Goal: Transaction & Acquisition: Purchase product/service

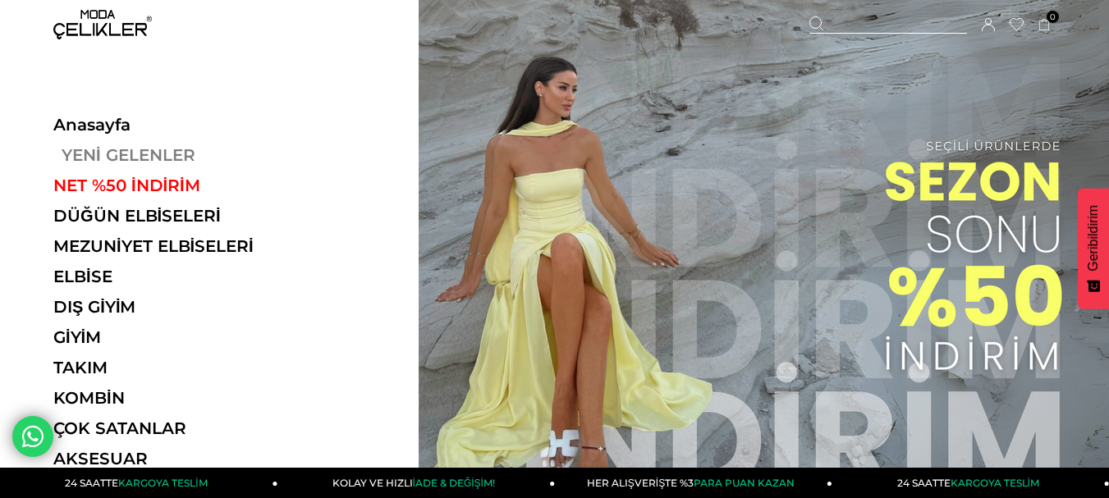
click at [194, 154] on link "YENİ GELENLER" at bounding box center [166, 155] width 226 height 20
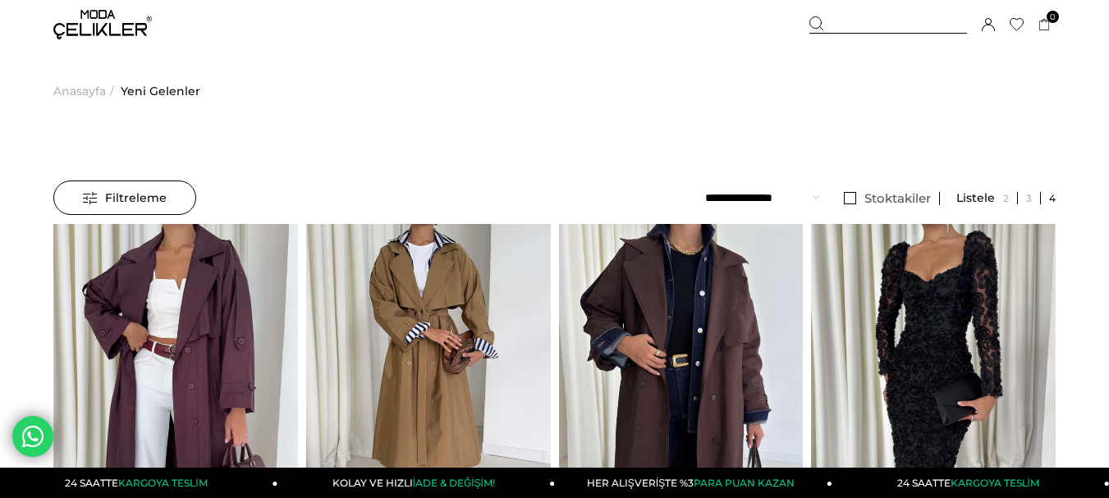
click at [816, 27] on icon at bounding box center [817, 23] width 15 height 15
click at [869, 16] on div at bounding box center [889, 24] width 158 height 17
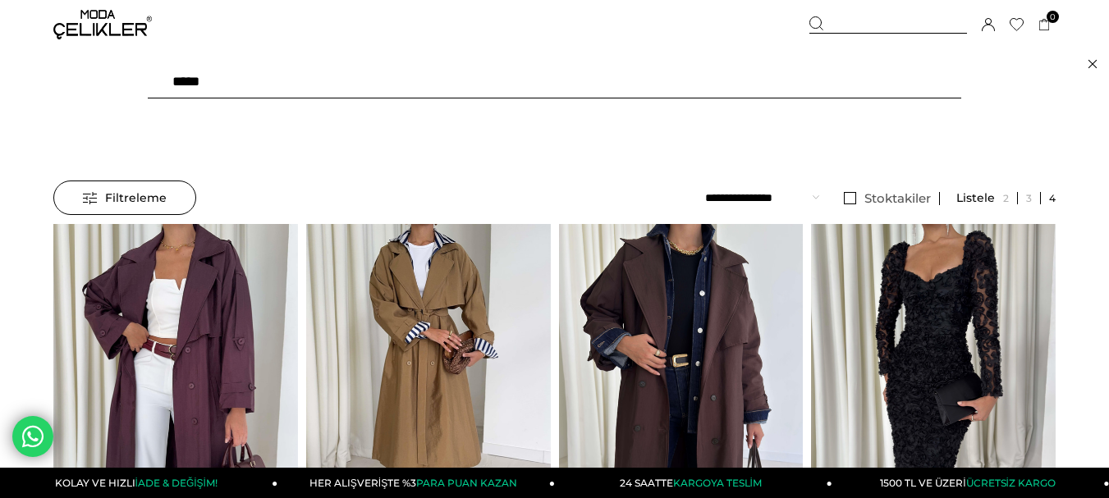
click at [282, 76] on input "text" at bounding box center [555, 82] width 814 height 33
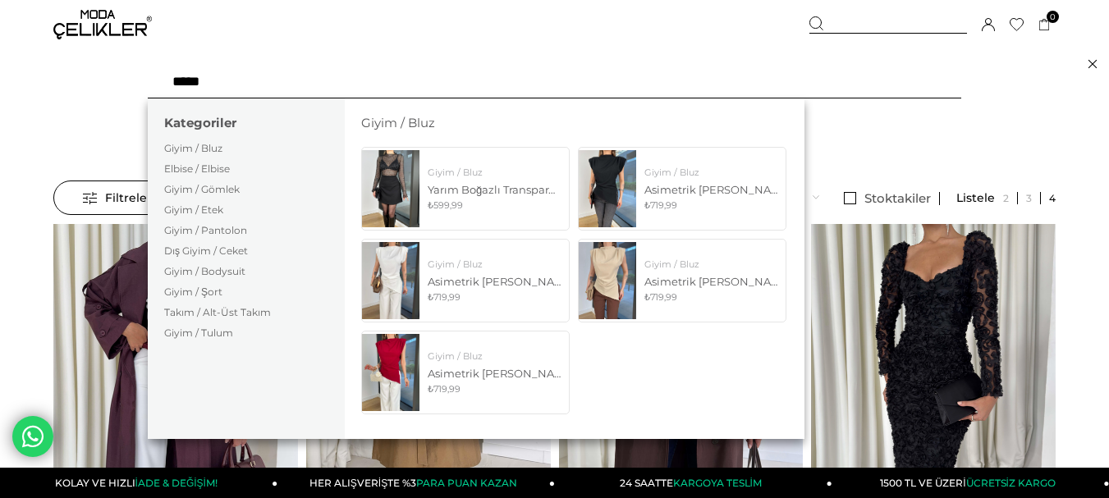
type input "******"
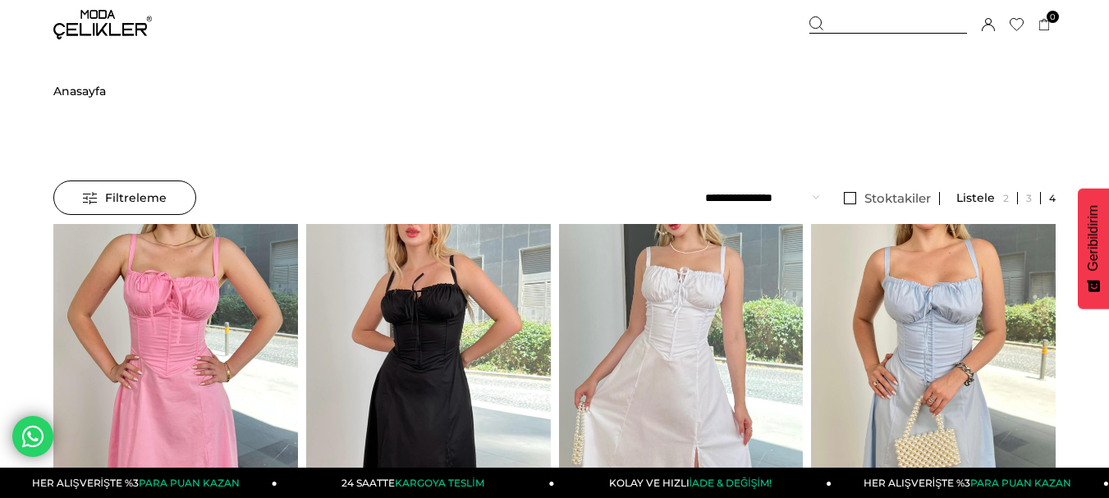
click at [511, 475] on link "24 SAATTE KARGOYA TESLİM" at bounding box center [417, 483] width 278 height 30
click at [897, 25] on div at bounding box center [889, 24] width 158 height 17
click at [874, 30] on div at bounding box center [889, 24] width 158 height 17
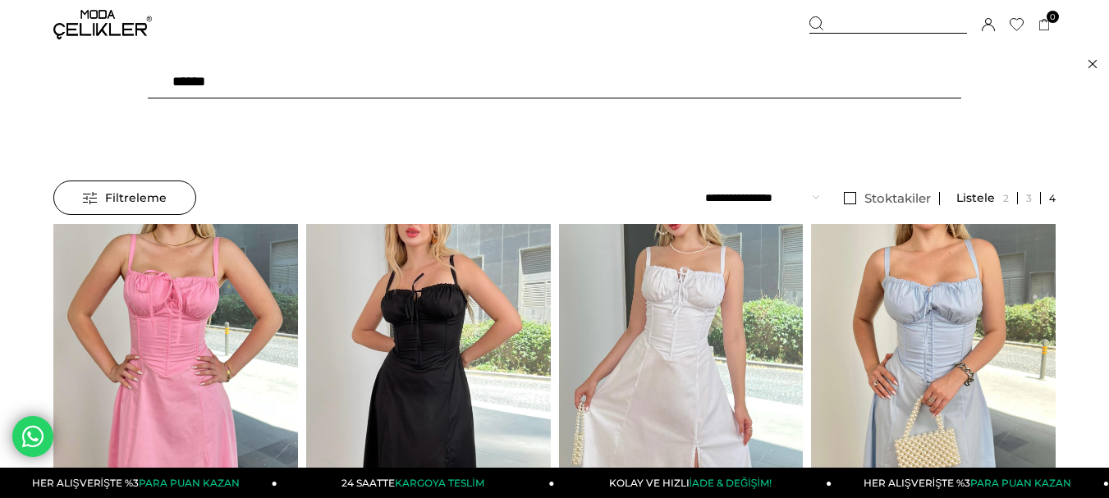
click at [299, 90] on input "******" at bounding box center [555, 82] width 814 height 33
type input "******"
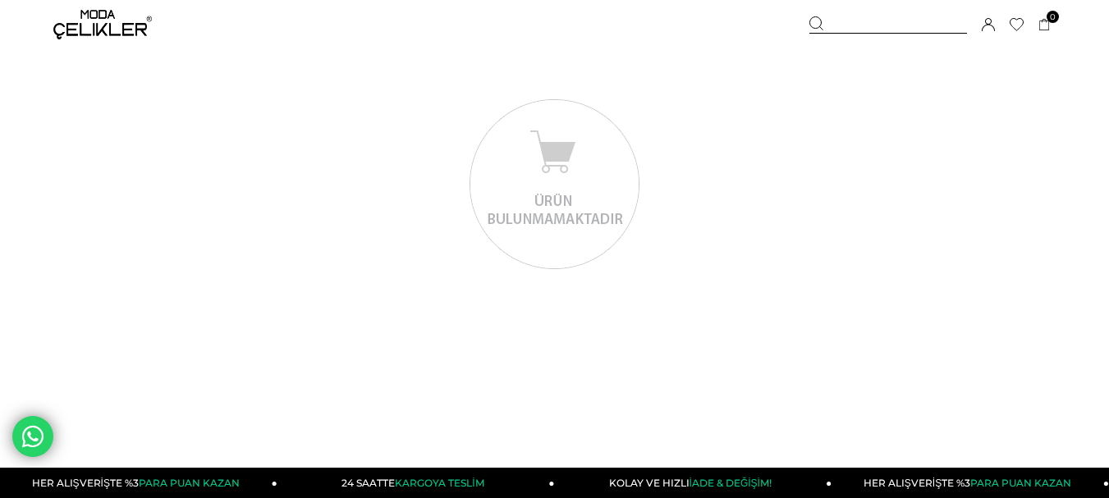
click at [90, 19] on img at bounding box center [102, 25] width 99 height 30
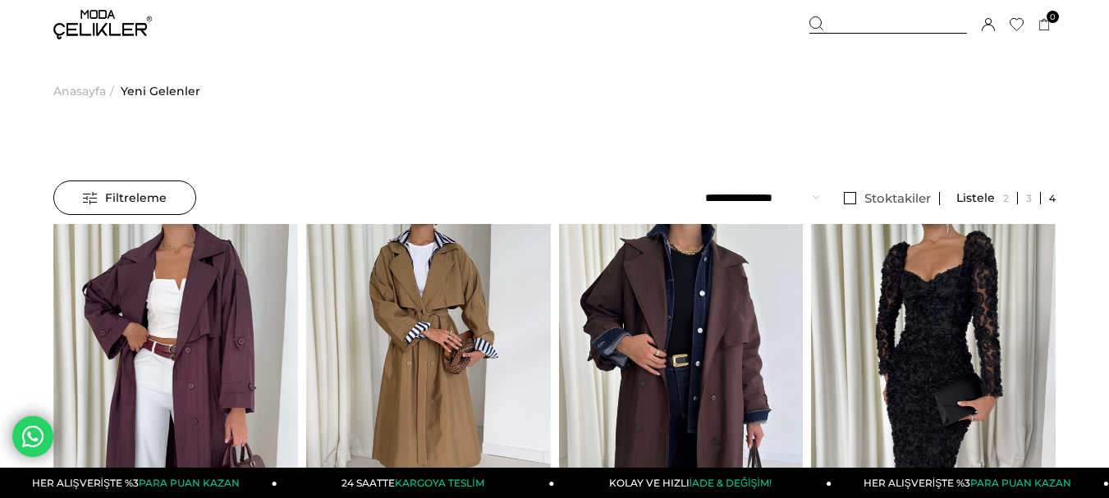
click at [116, 30] on img at bounding box center [102, 25] width 99 height 30
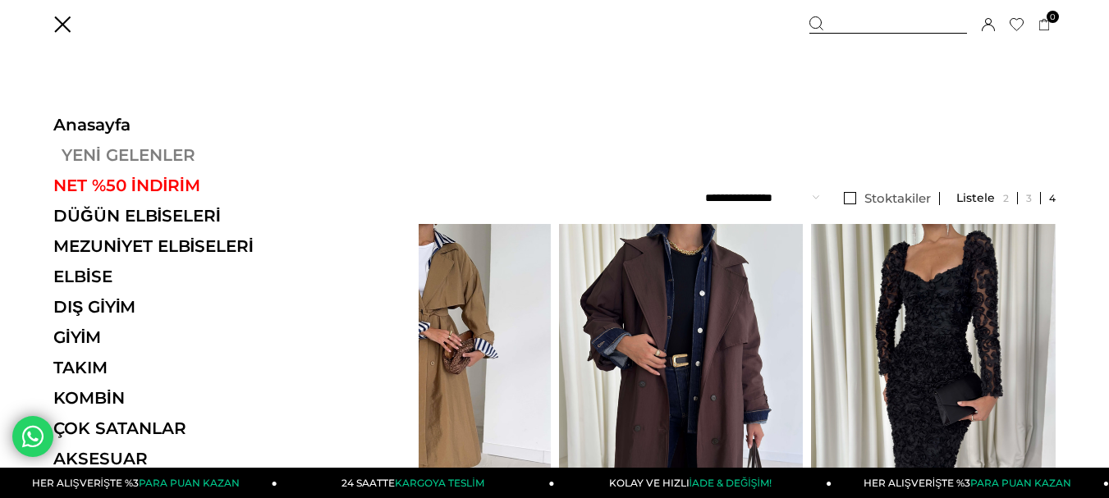
click at [120, 157] on link "YENİ GELENLER" at bounding box center [166, 155] width 226 height 20
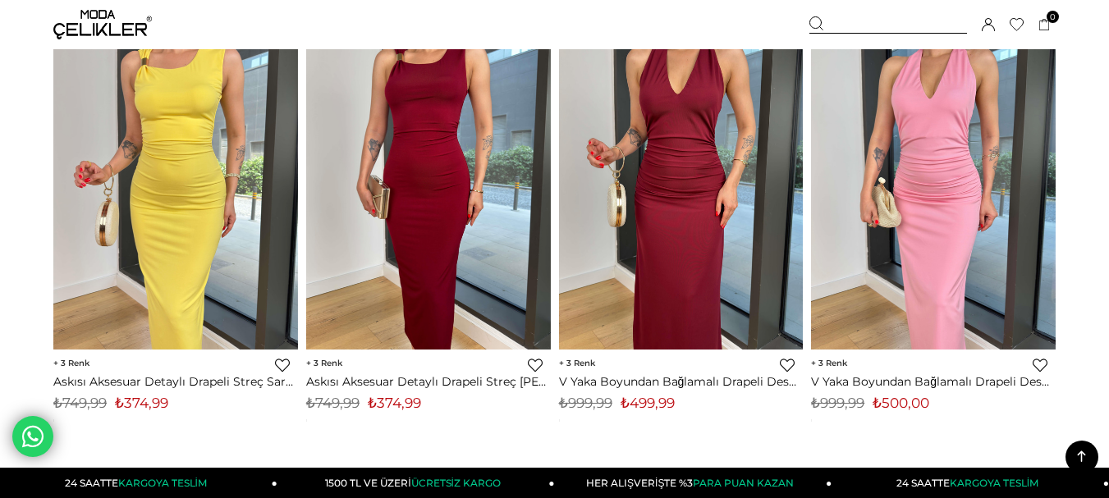
scroll to position [8621, 0]
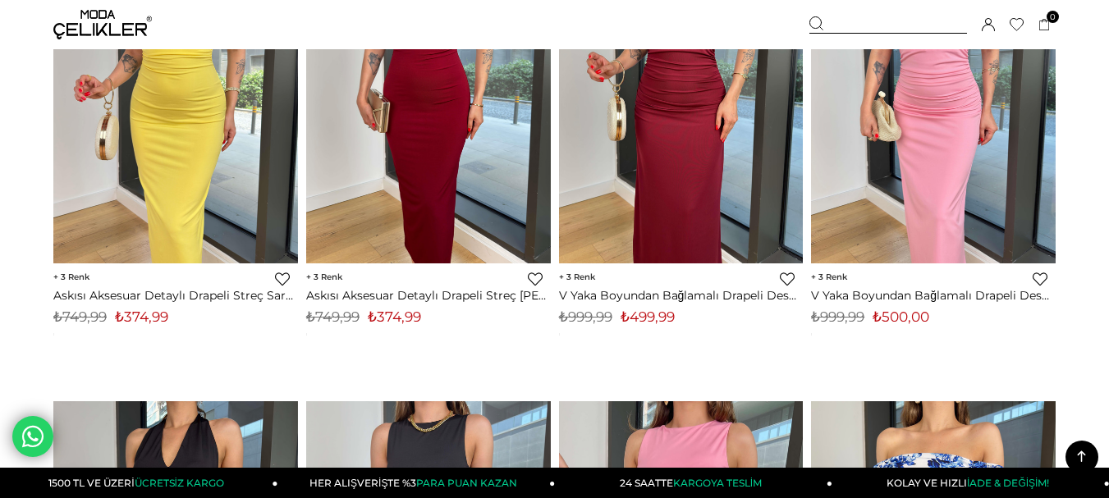
click at [858, 12] on div "Sepetim 0 Ürün Sepetinizde ürün bulunmamaktadır. Genel Toplam : Sepetim SİPARİŞ…" at bounding box center [933, 24] width 246 height 49
click at [854, 27] on div at bounding box center [889, 24] width 158 height 17
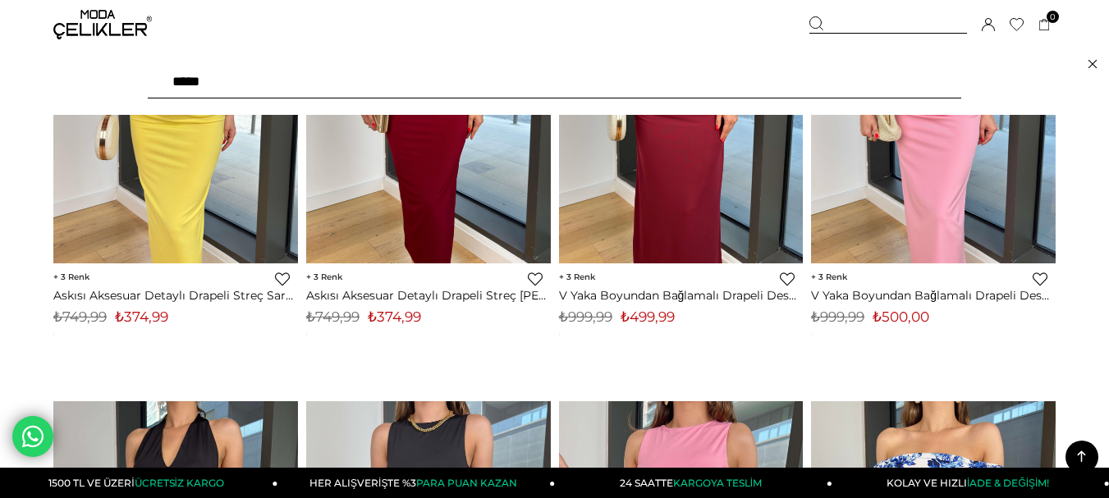
click at [593, 54] on div at bounding box center [554, 82] width 1109 height 66
click at [644, 88] on input "text" at bounding box center [555, 82] width 814 height 33
type input "******"
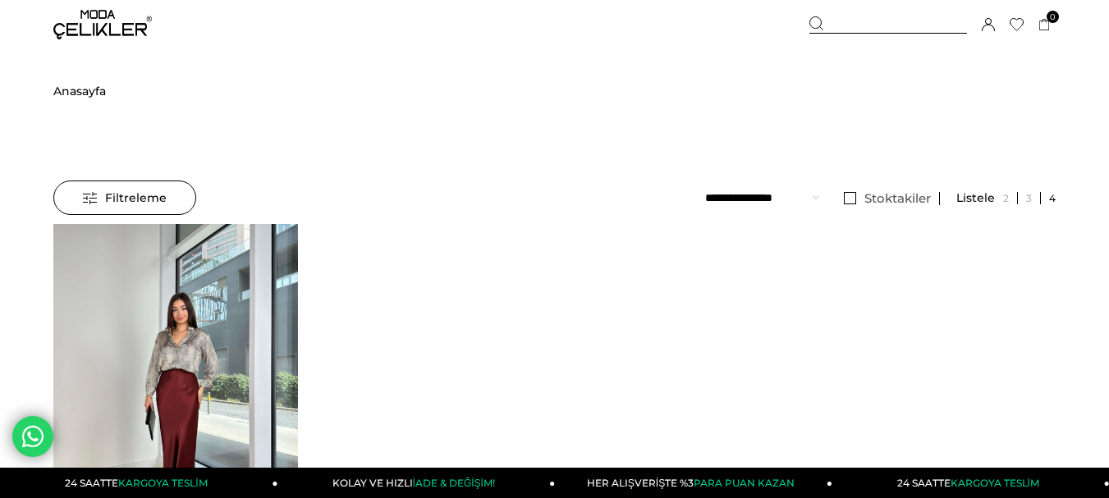
click at [81, 19] on img at bounding box center [102, 25] width 99 height 30
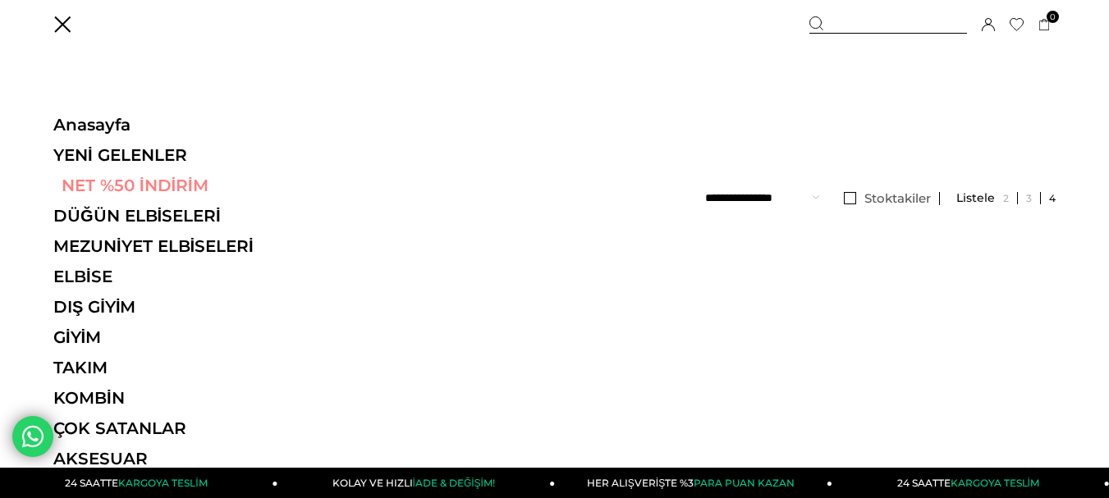
click at [188, 180] on link "NET %50 İNDİRİM" at bounding box center [166, 186] width 226 height 20
